Goal: Information Seeking & Learning: Learn about a topic

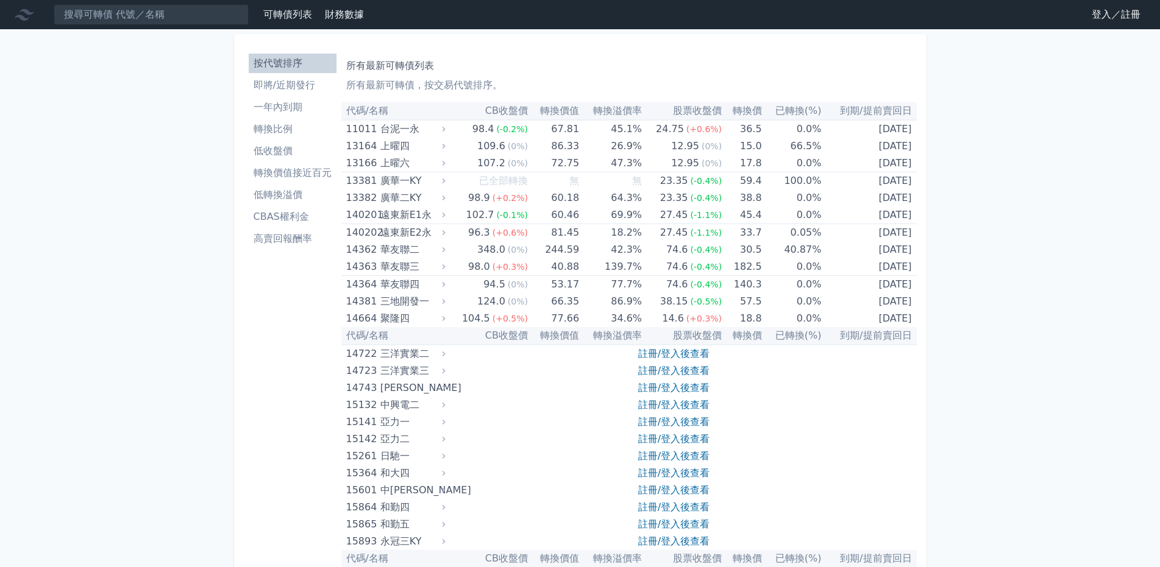
click at [1113, 21] on link "登入／註冊" at bounding box center [1116, 14] width 68 height 19
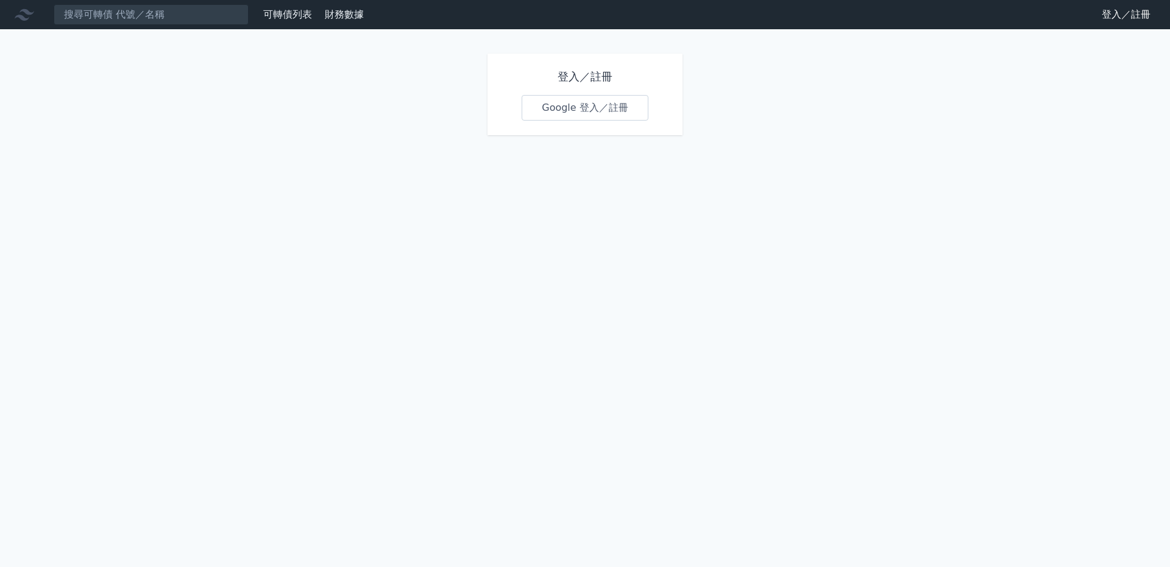
click at [605, 102] on link "Google 登入／註冊" at bounding box center [585, 108] width 127 height 26
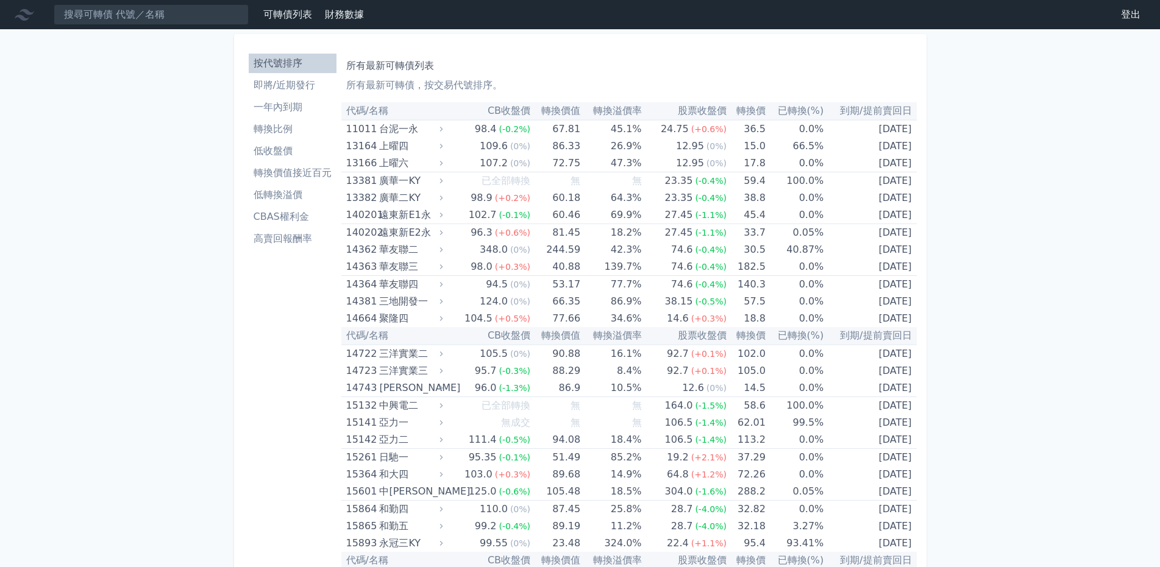
scroll to position [1090, 0]
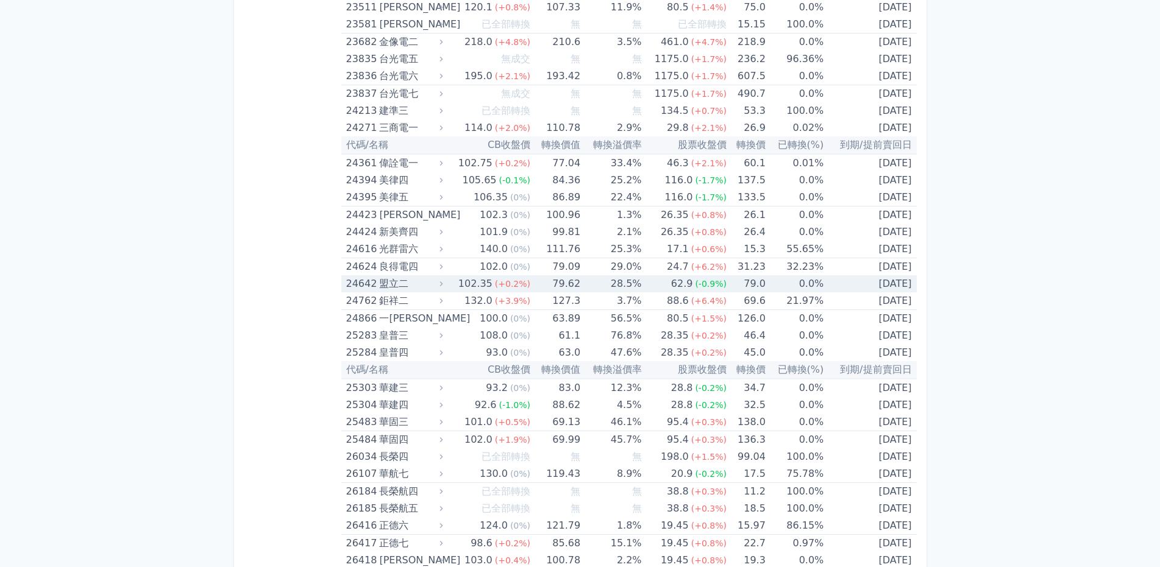
click at [383, 283] on div "盟立二" at bounding box center [409, 283] width 61 height 17
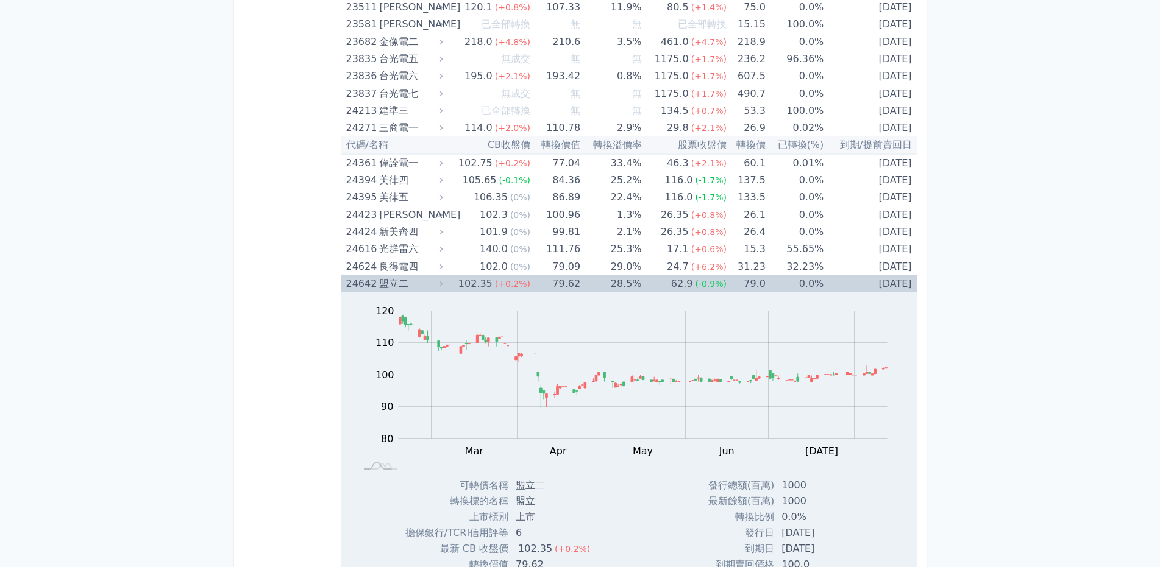
scroll to position [1151, 0]
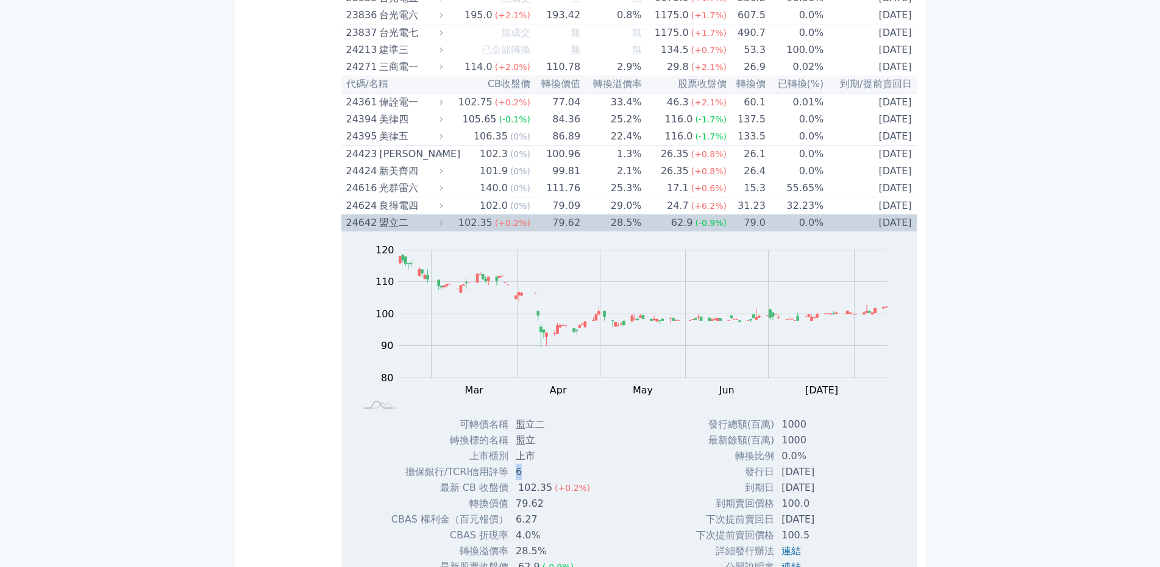
drag, startPoint x: 515, startPoint y: 473, endPoint x: 536, endPoint y: 472, distance: 20.8
click at [534, 472] on td "6" at bounding box center [553, 472] width 91 height 16
click at [561, 466] on td "6" at bounding box center [553, 472] width 91 height 16
